Goal: Information Seeking & Learning: Understand process/instructions

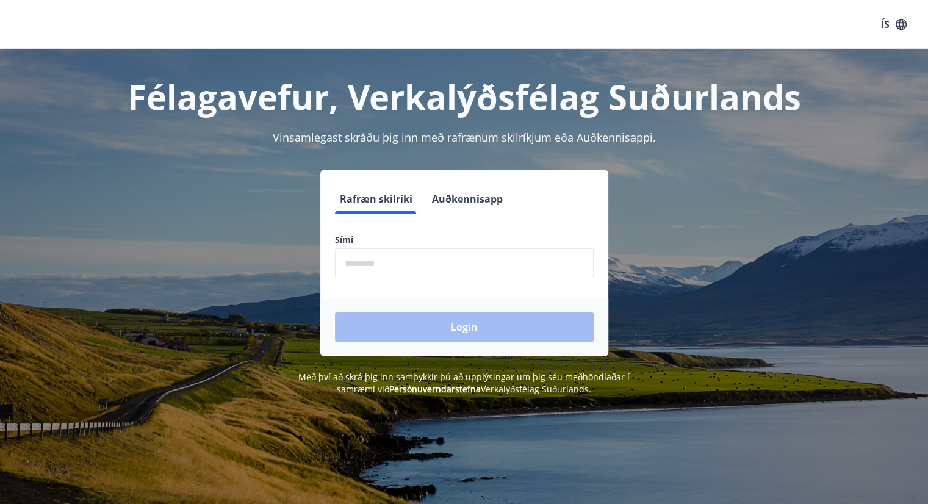
click at [542, 268] on input "phone" at bounding box center [464, 263] width 259 height 30
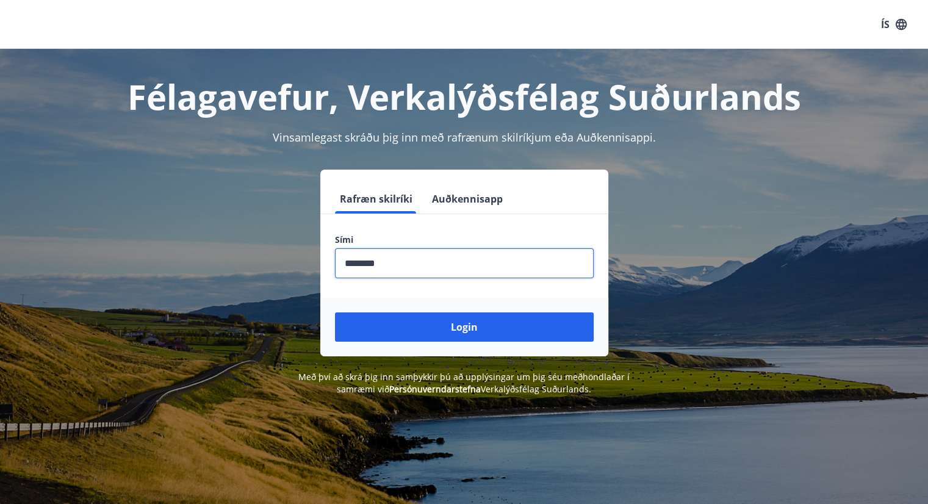
type input "********"
click at [335, 312] on button "Login" at bounding box center [464, 326] width 259 height 29
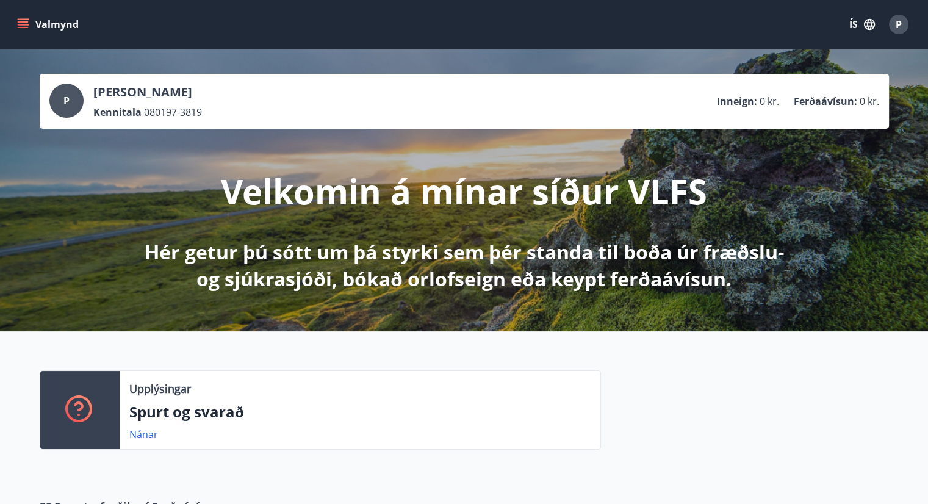
click at [859, 21] on button "ÍS" at bounding box center [861, 24] width 39 height 22
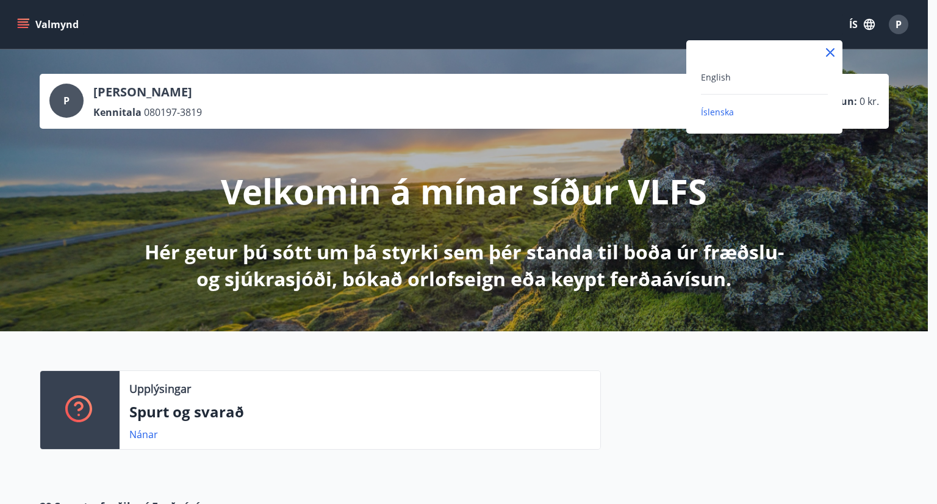
click at [748, 82] on div "English" at bounding box center [764, 77] width 127 height 15
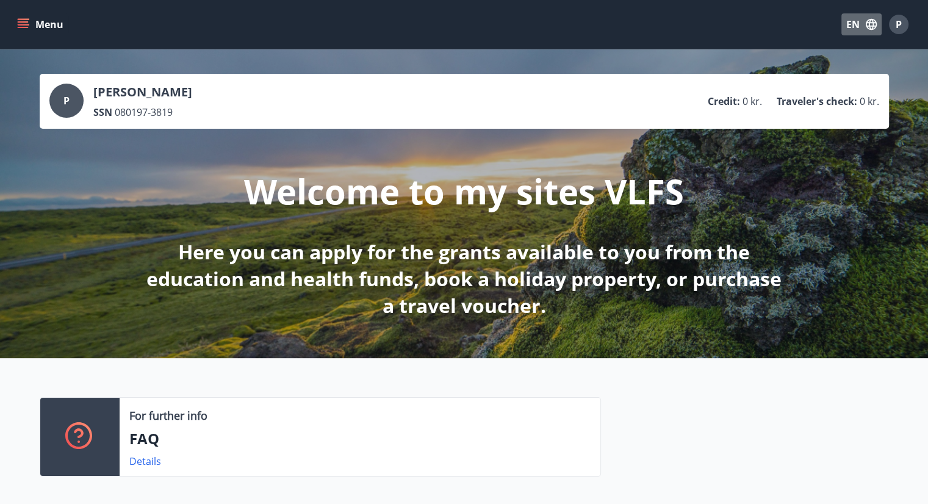
click at [850, 26] on button "EN" at bounding box center [861, 24] width 40 height 22
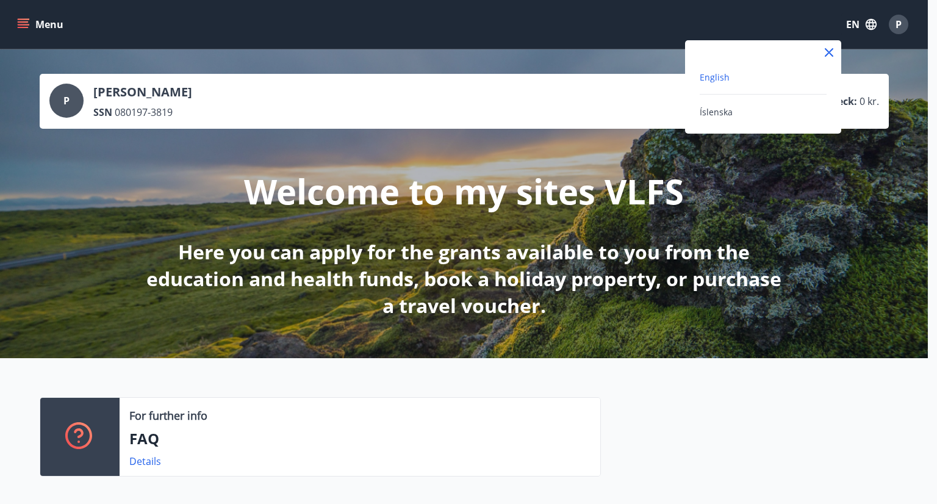
click at [826, 54] on icon at bounding box center [829, 52] width 9 height 9
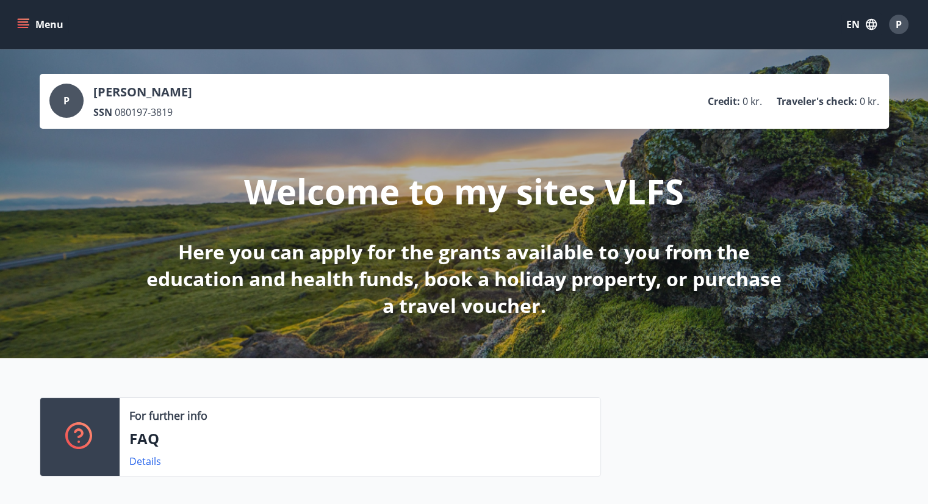
click at [40, 23] on button "Menu" at bounding box center [42, 24] width 54 height 22
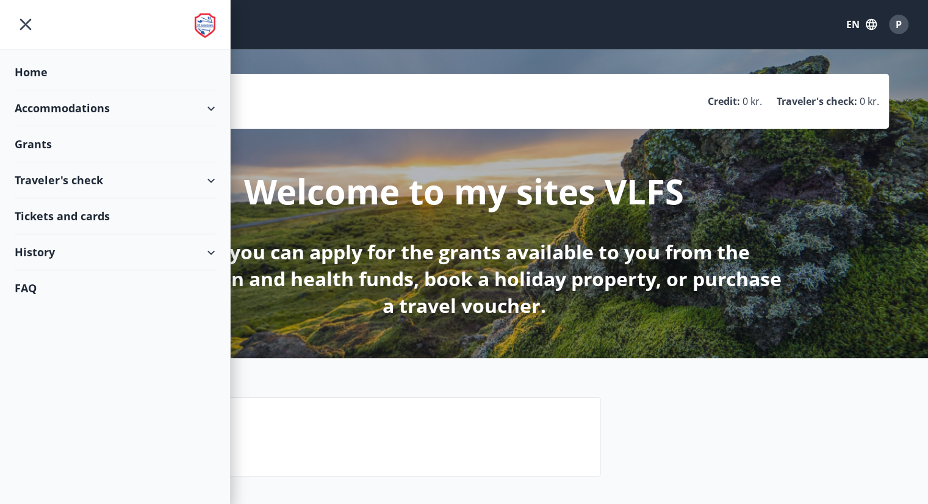
click at [124, 90] on div "Grants" at bounding box center [115, 72] width 201 height 36
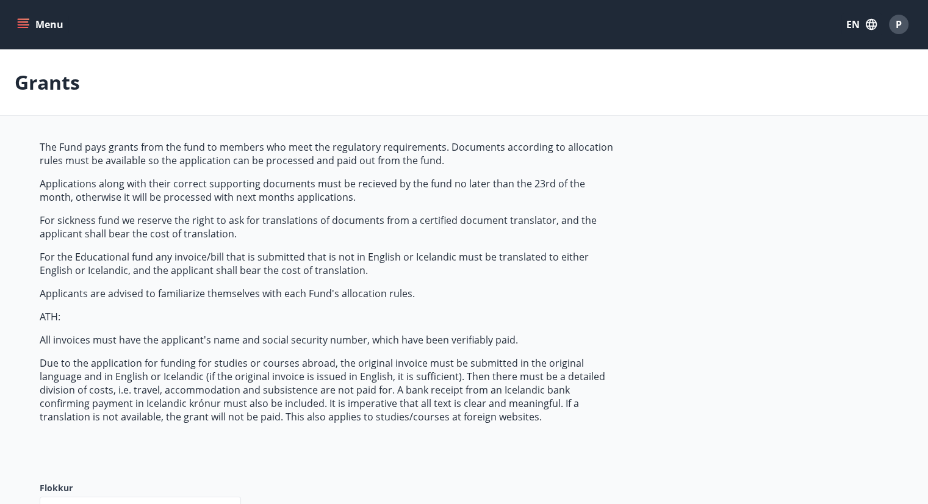
type input "***"
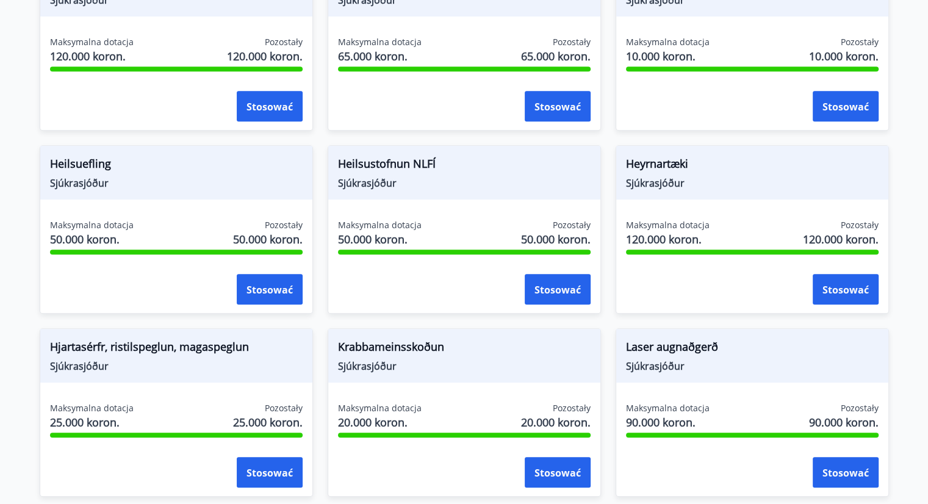
scroll to position [305, 0]
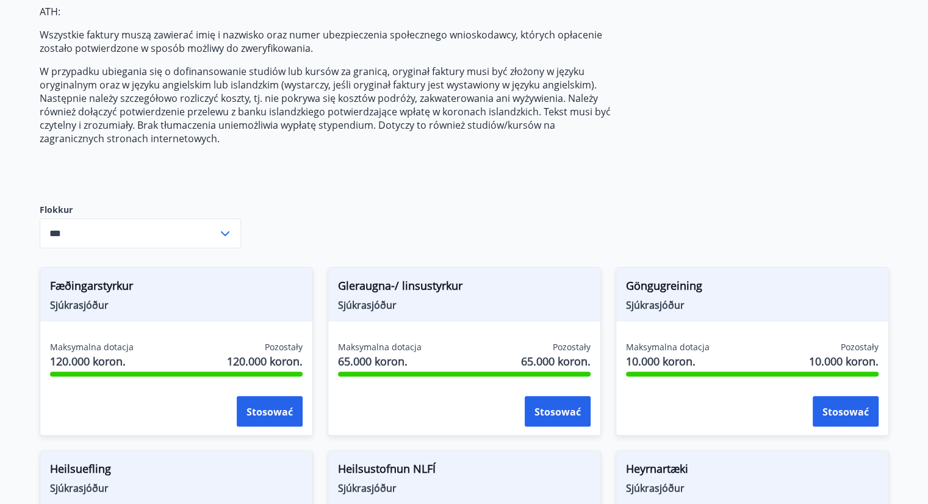
drag, startPoint x: 873, startPoint y: 38, endPoint x: 875, endPoint y: 27, distance: 11.2
click at [873, 38] on div "Fundusz wypłaca dotacje z funduszu członkom, którzy spełniają wymogi regulacyjn…" at bounding box center [464, 508] width 849 height 1347
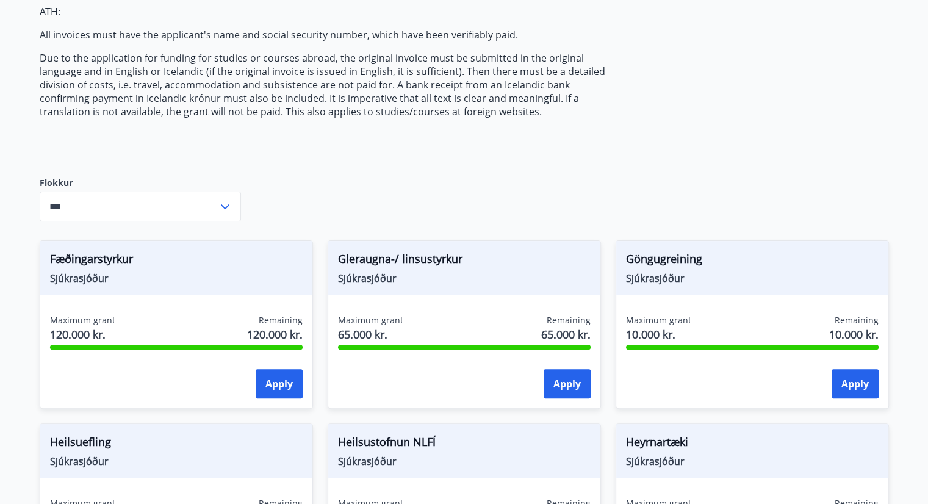
click at [870, 16] on div "The Fund pays grants from the fund to members who meet the regulatory requireme…" at bounding box center [464, 495] width 849 height 1320
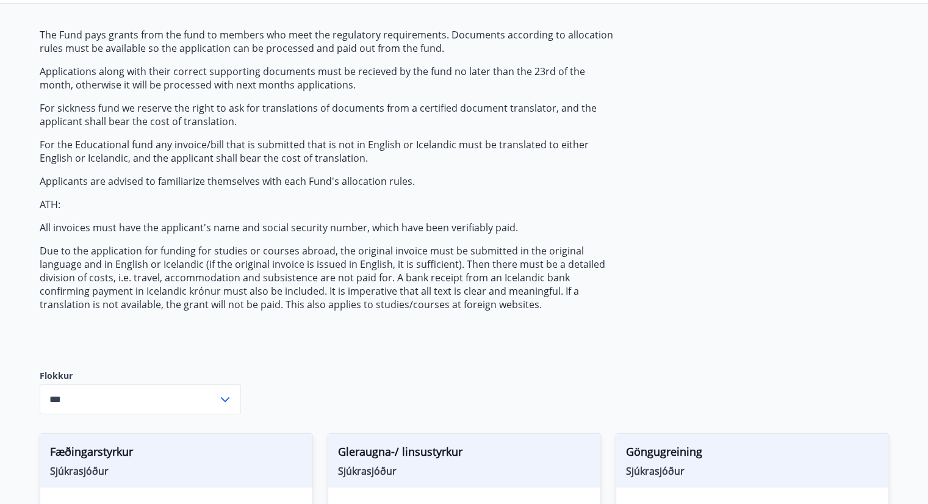
scroll to position [0, 0]
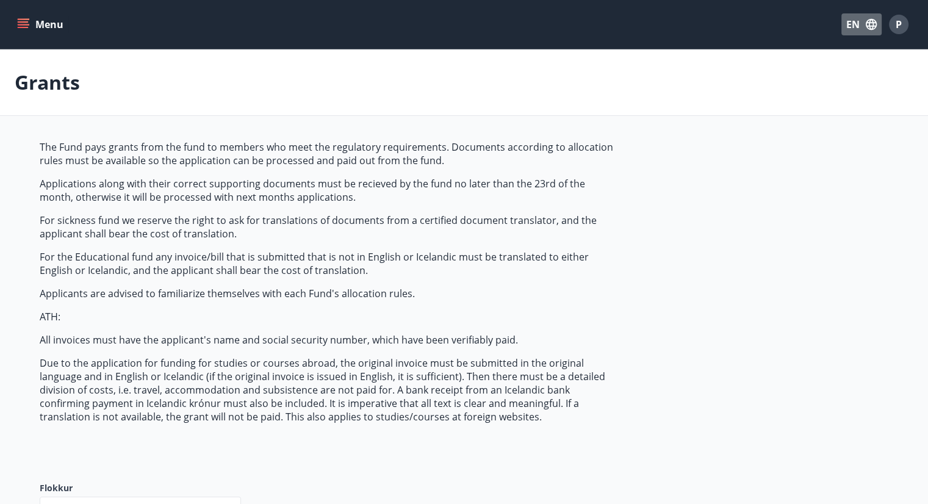
click at [863, 27] on button "EN" at bounding box center [861, 24] width 40 height 22
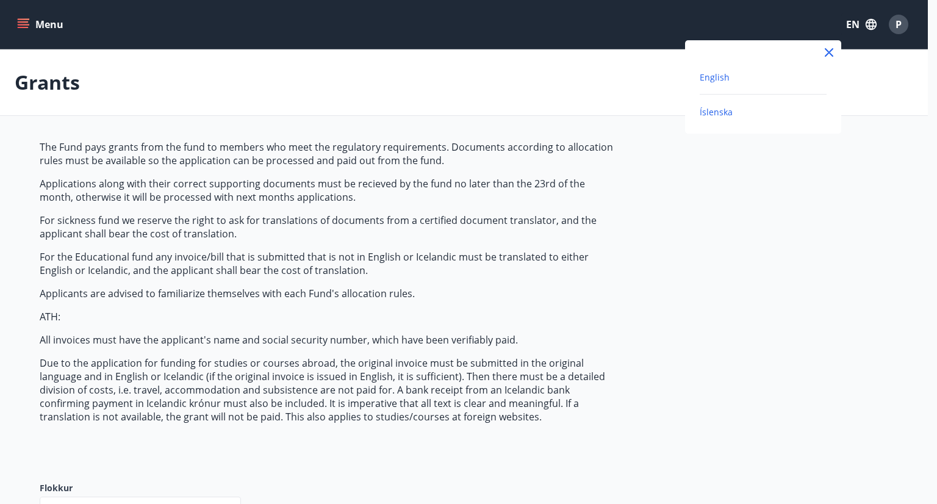
click at [712, 116] on span "Íslenska" at bounding box center [716, 112] width 33 height 12
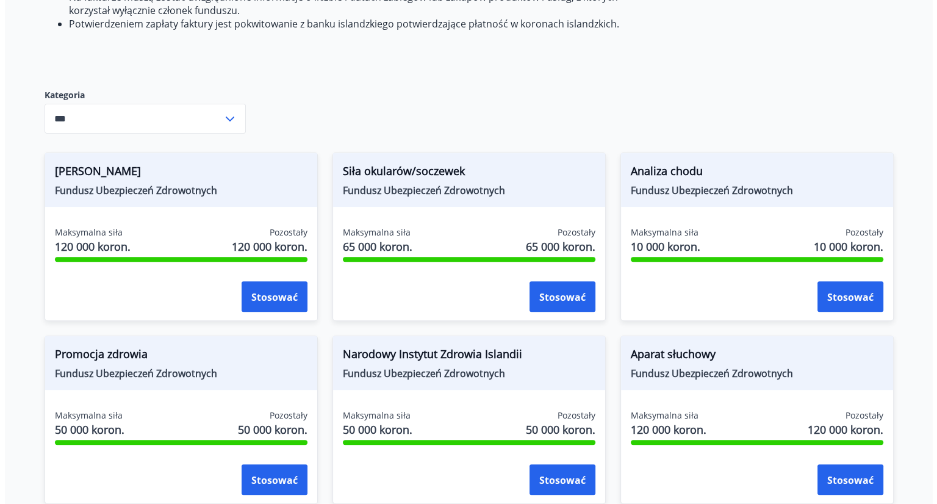
scroll to position [366, 0]
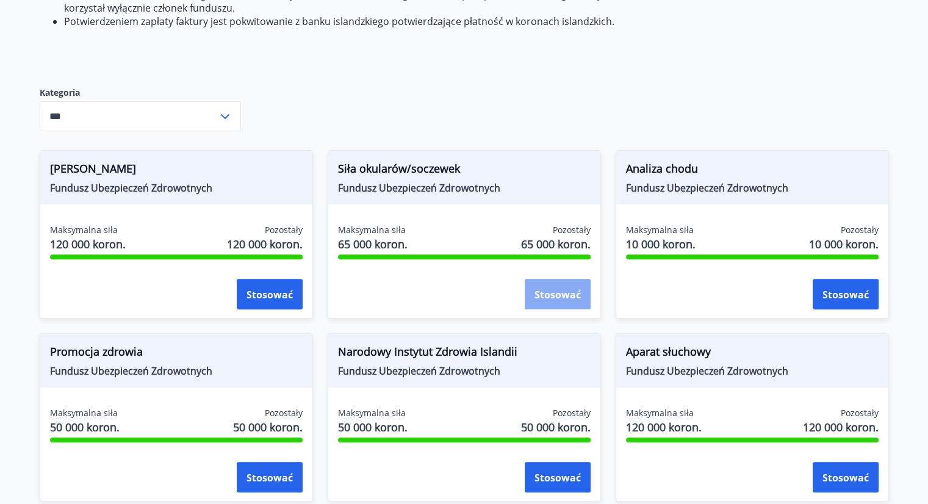
click at [549, 301] on font "Stosować" at bounding box center [557, 294] width 46 height 13
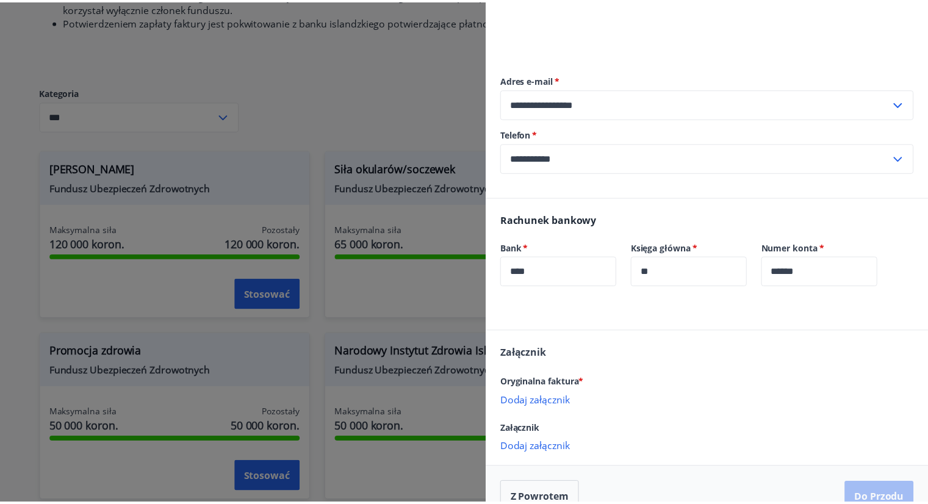
scroll to position [235, 0]
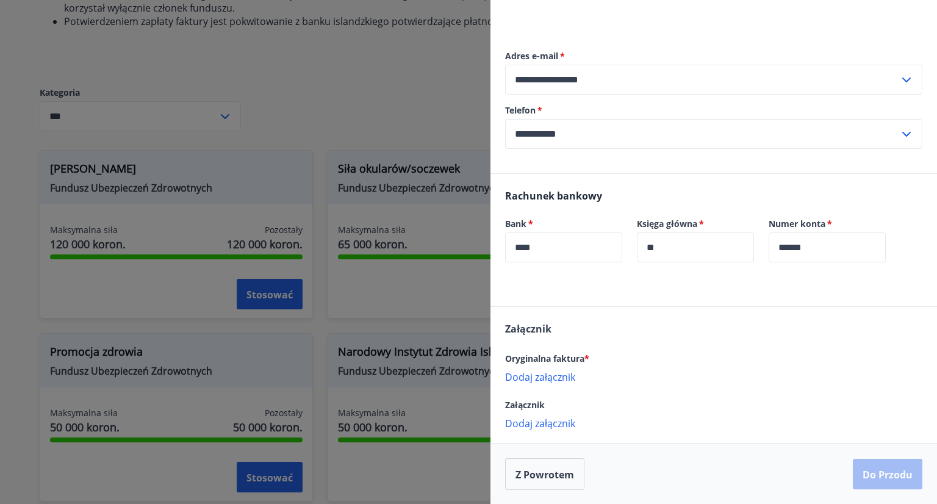
click at [346, 84] on div at bounding box center [468, 252] width 937 height 504
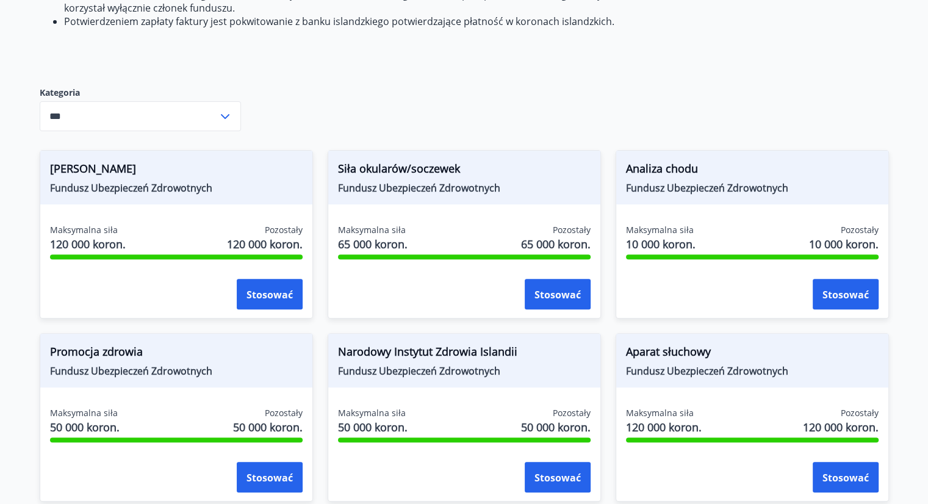
scroll to position [0, 0]
